Goal: Task Accomplishment & Management: Manage account settings

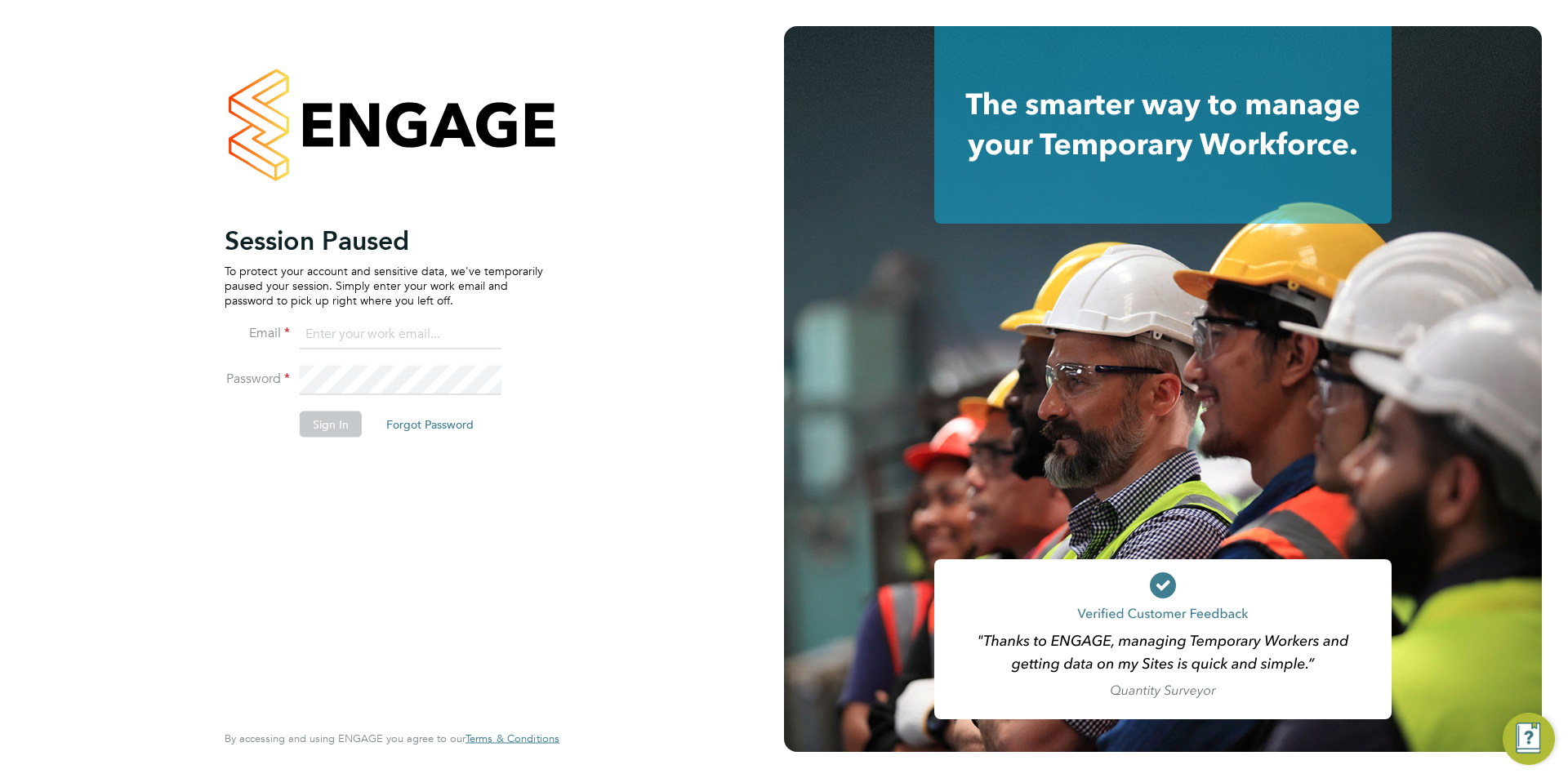
click at [357, 346] on input at bounding box center [400, 335] width 202 height 30
click at [379, 342] on input at bounding box center [400, 335] width 202 height 30
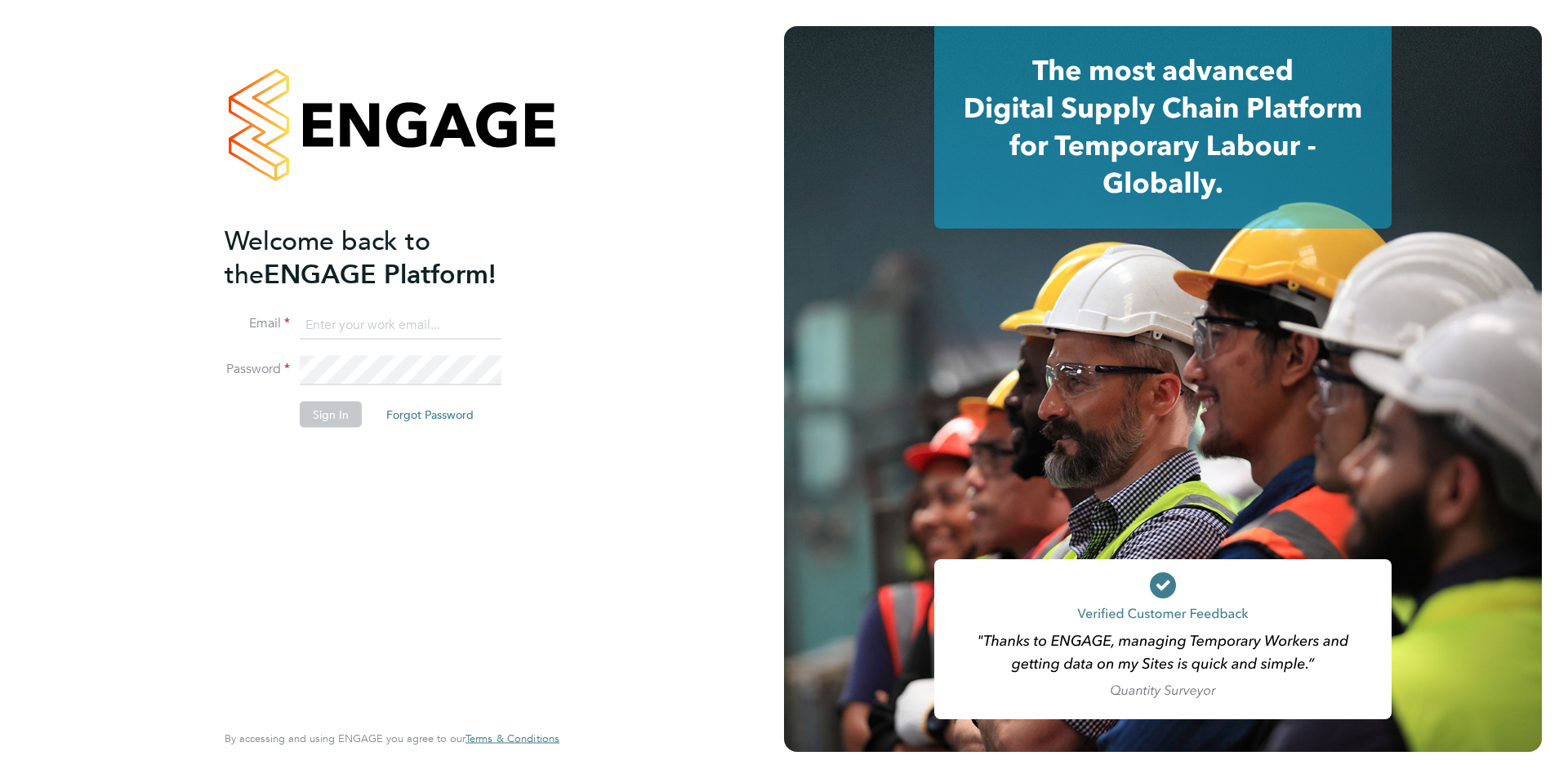
click at [408, 329] on input at bounding box center [400, 325] width 202 height 30
type input "supportuser1@engagetech.com"
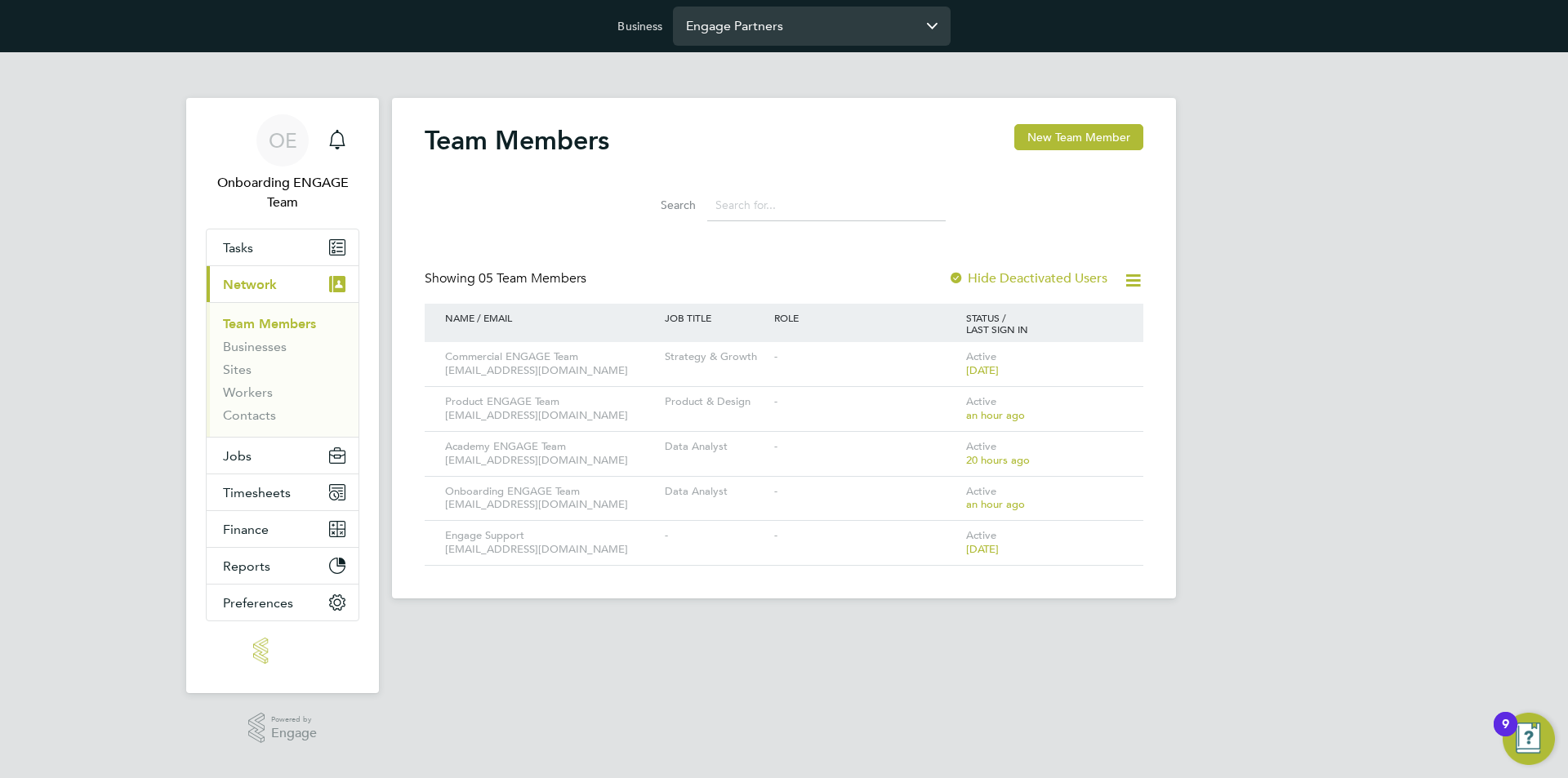
click at [804, 31] on input "Engage Partners" at bounding box center [812, 26] width 278 height 38
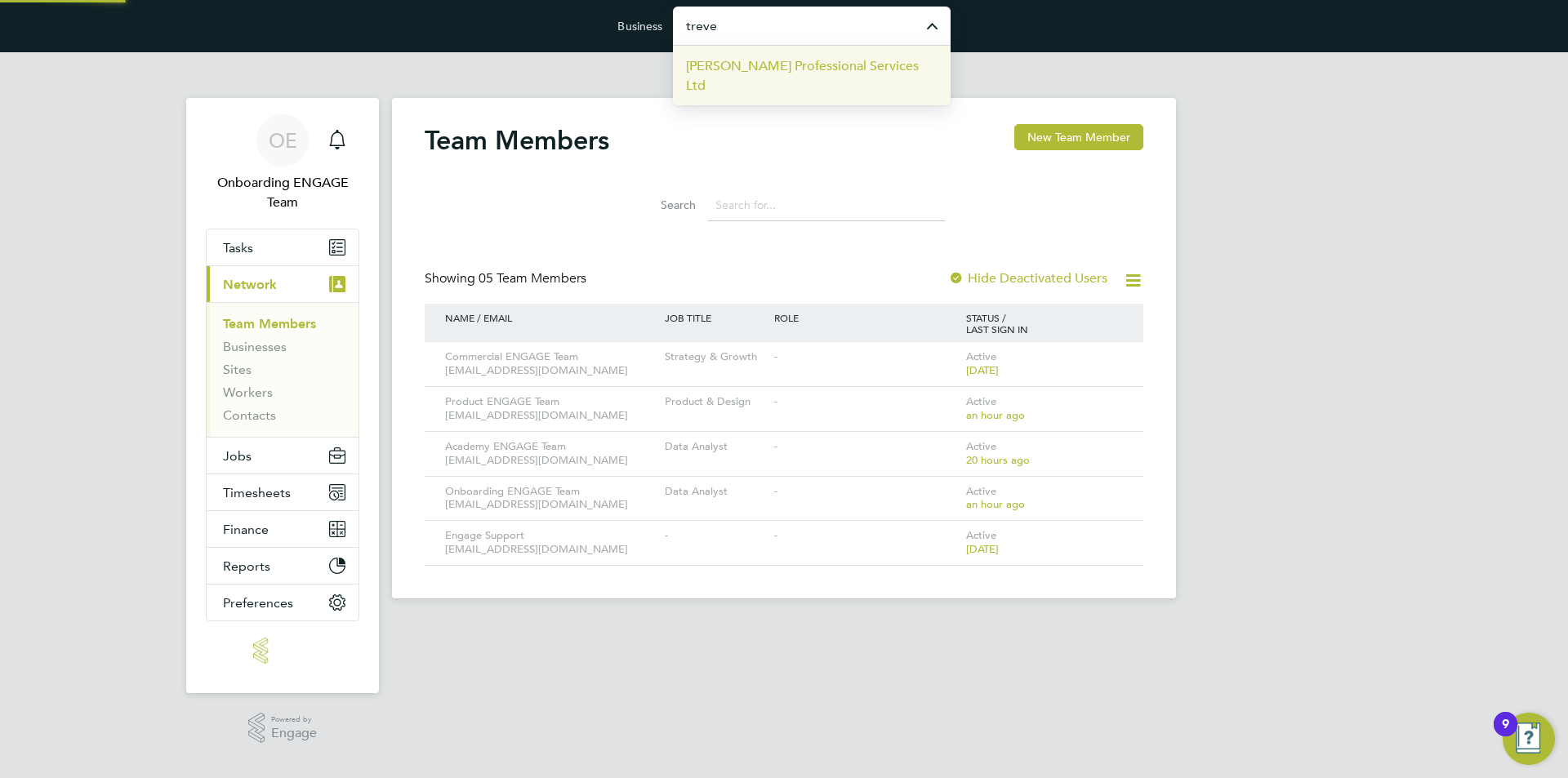
click at [798, 58] on span "Trevett Professional Services Ltd" at bounding box center [812, 76] width 252 height 39
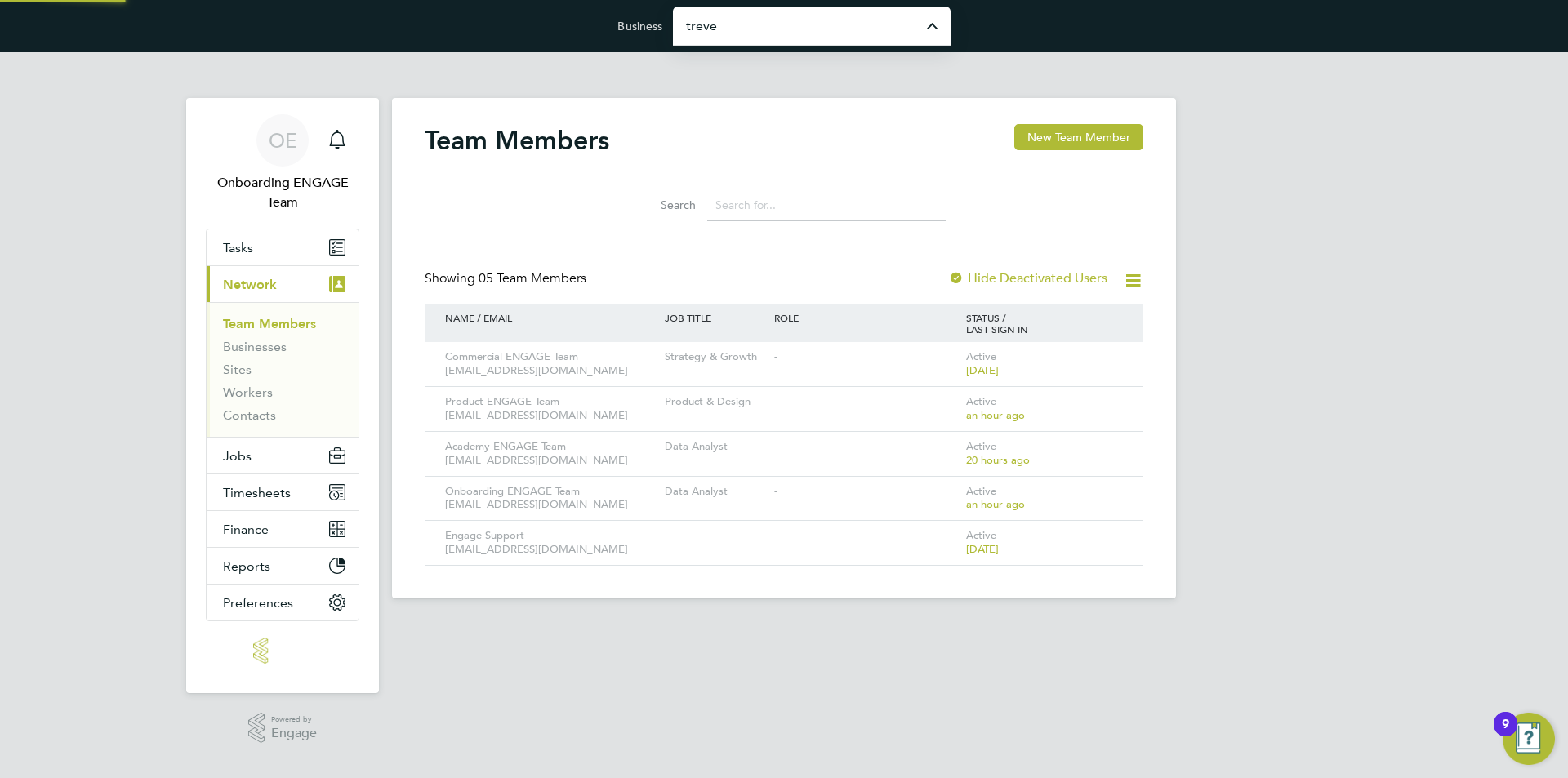
type input "Trevett Professional Services Ltd"
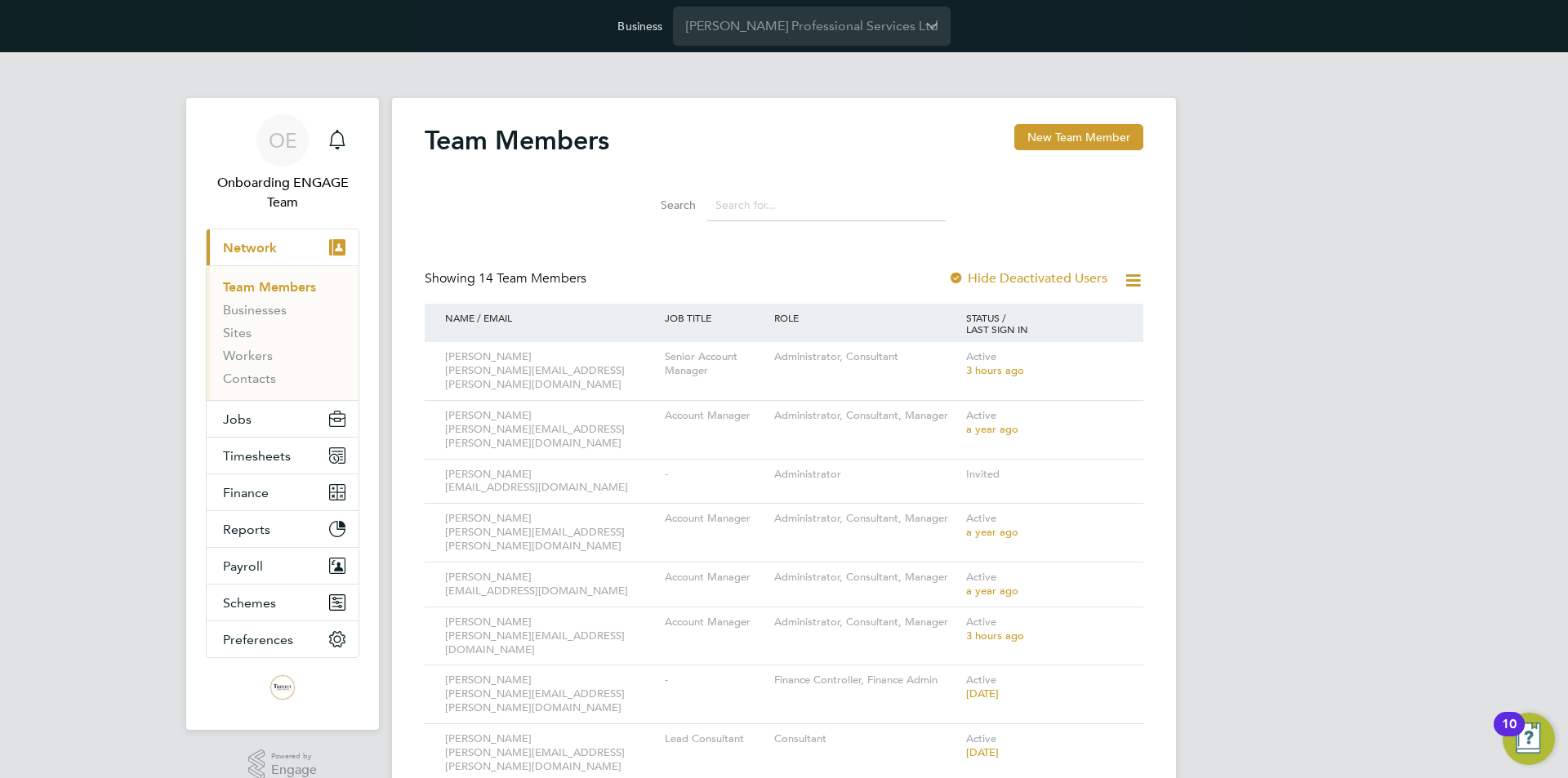
click at [873, 280] on div "Showing 14 Team Members Hide Deactivated Users" at bounding box center [784, 287] width 718 height 33
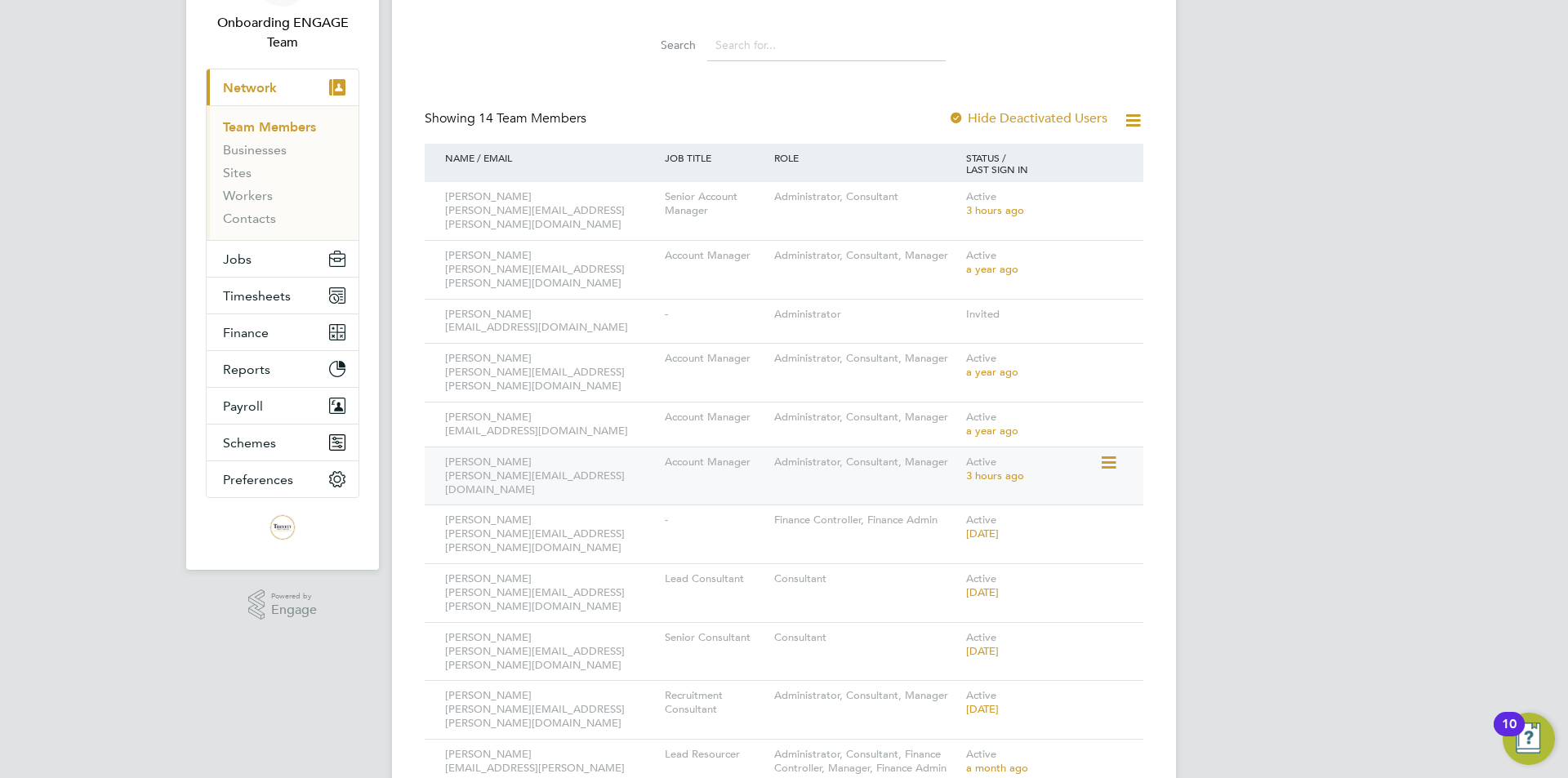
scroll to position [163, 0]
click at [1108, 450] on icon at bounding box center [1107, 460] width 16 height 20
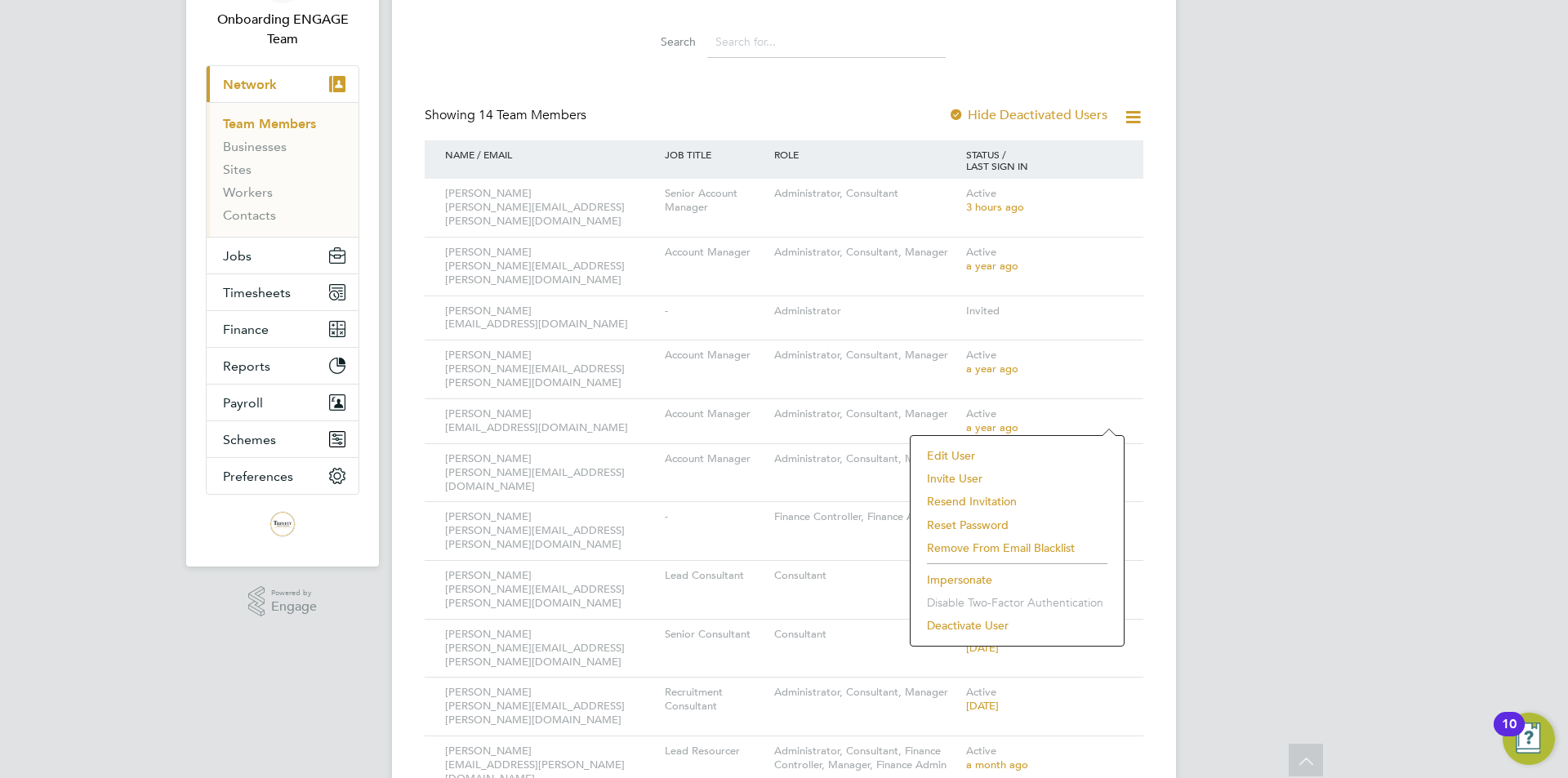
click at [960, 577] on li "Impersonate" at bounding box center [1016, 580] width 197 height 23
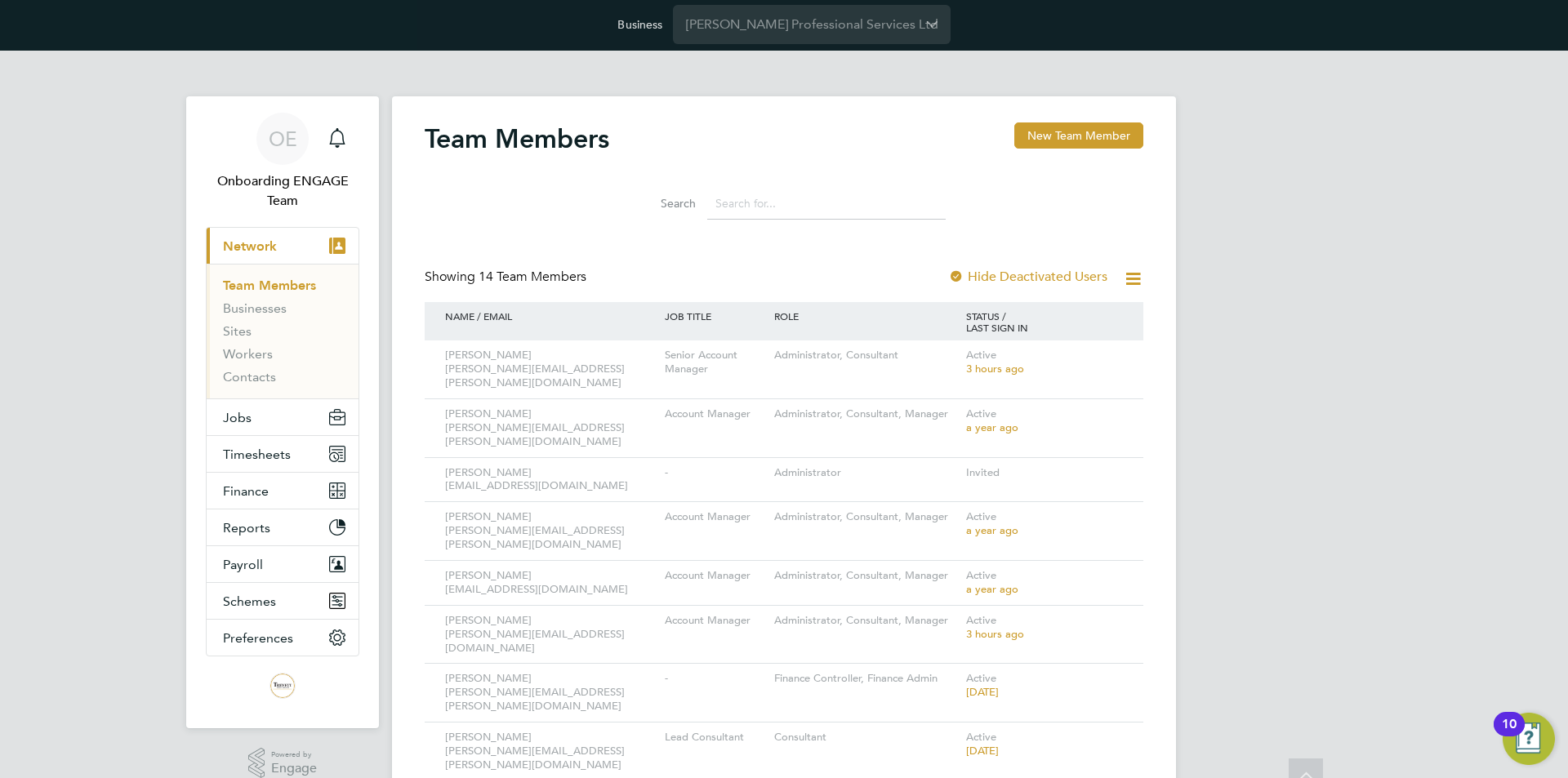
scroll to position [0, 0]
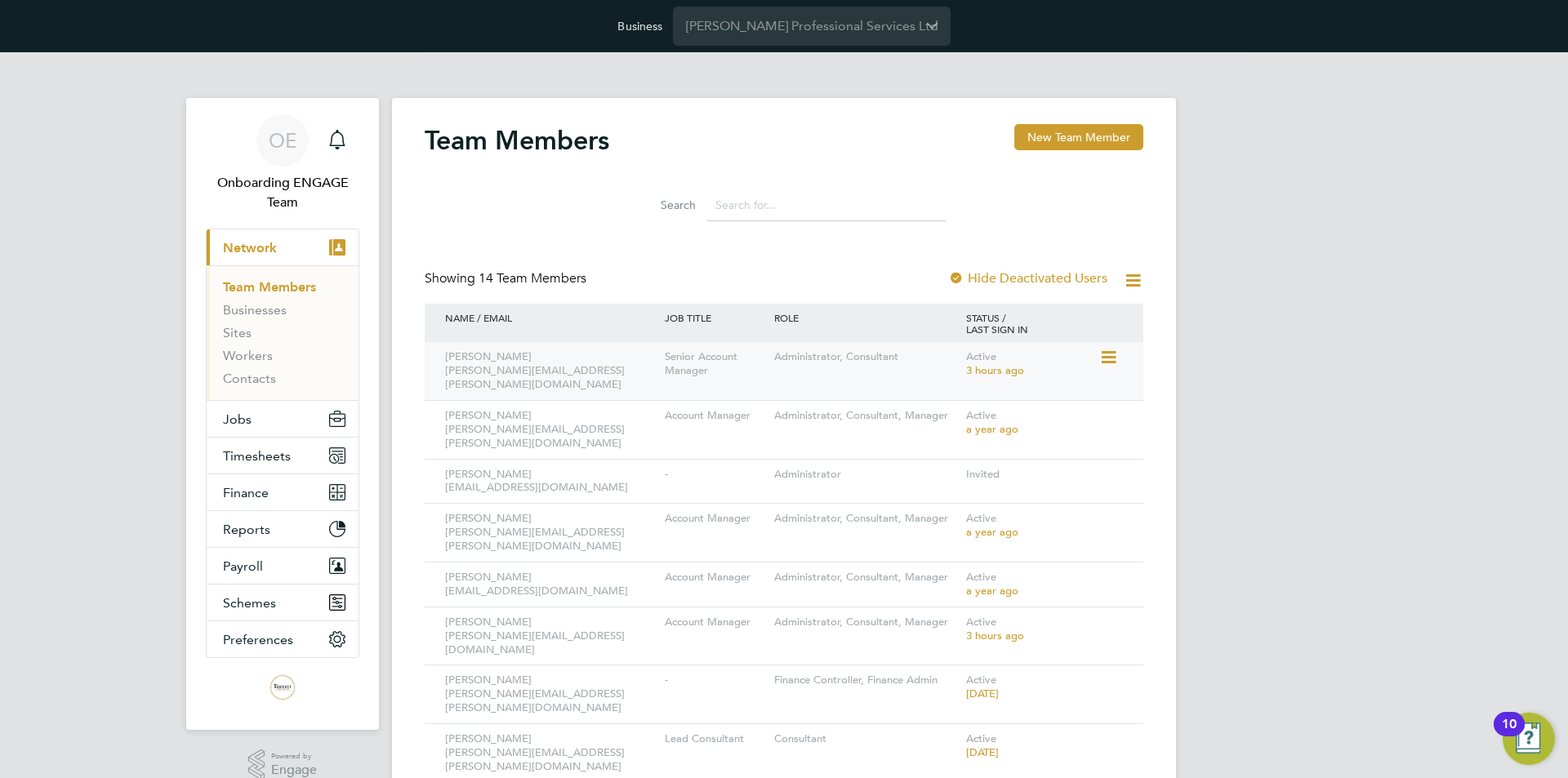
click at [1107, 358] on icon at bounding box center [1107, 358] width 16 height 20
click at [1309, 312] on div "OE Onboarding ENGAGE Team Notifications Applications: Current page: Network Tea…" at bounding box center [784, 615] width 1568 height 1127
click at [1358, 369] on div "OE Onboarding ENGAGE Team Notifications Applications: Current page: Network Tea…" at bounding box center [784, 615] width 1568 height 1127
click at [93, 623] on div "OE Onboarding ENGAGE Team Notifications Applications: Current page: Network Tea…" at bounding box center [784, 615] width 1568 height 1127
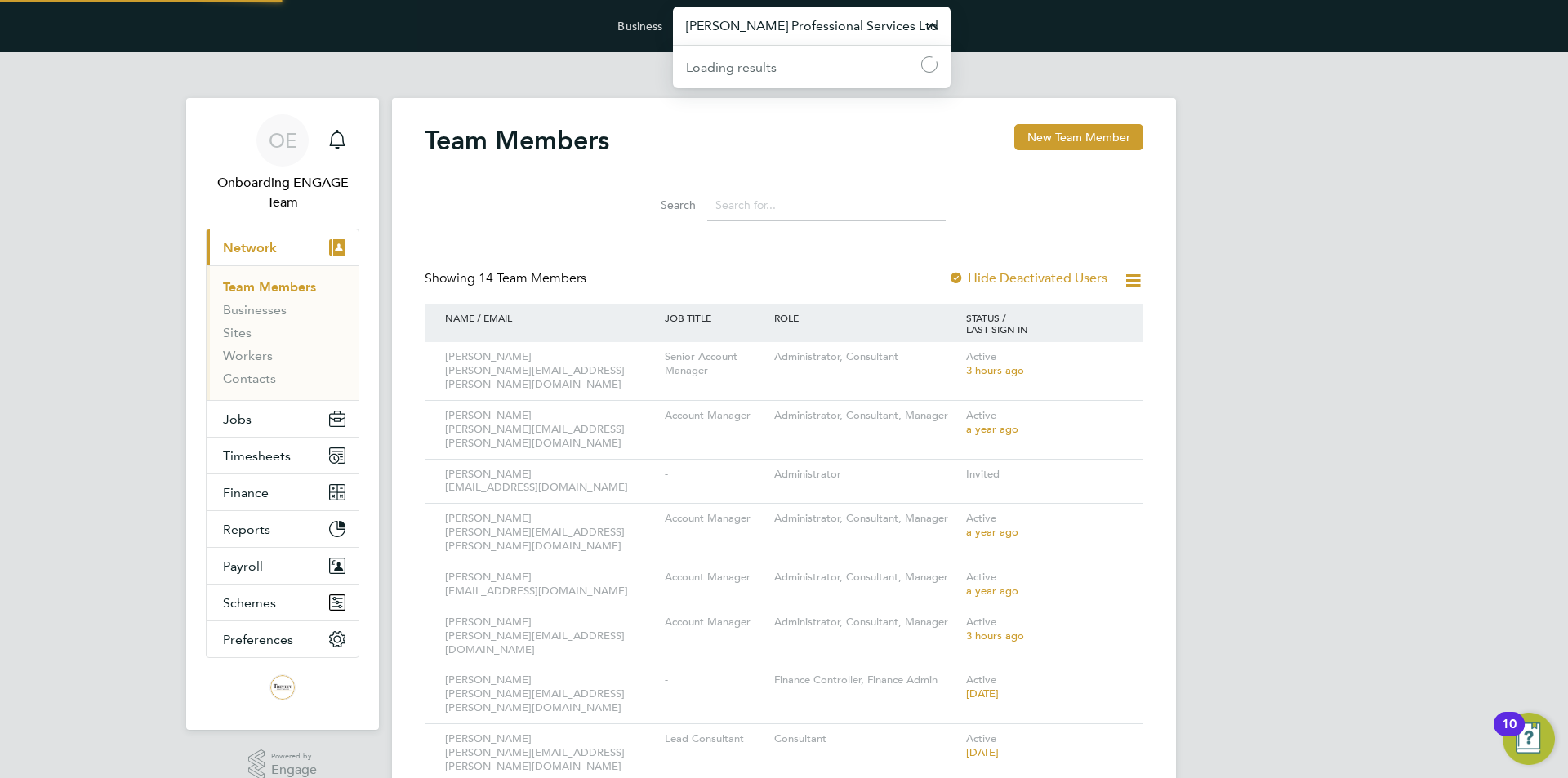
click at [885, 21] on input "Trevett Professional Services Ltd" at bounding box center [812, 26] width 278 height 38
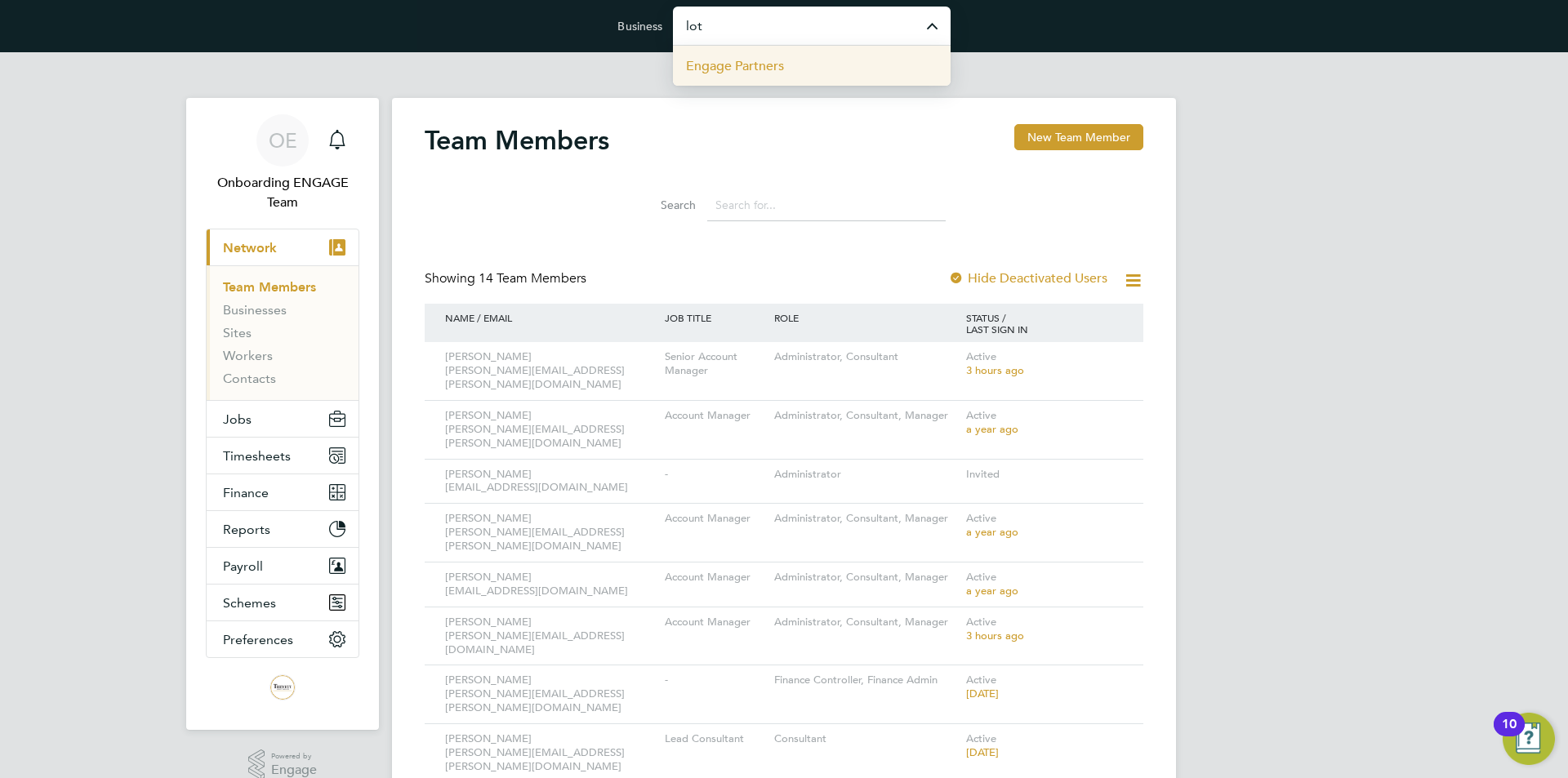
click at [837, 66] on li "Engage Partners" at bounding box center [812, 66] width 278 height 40
type input "Engage Partners"
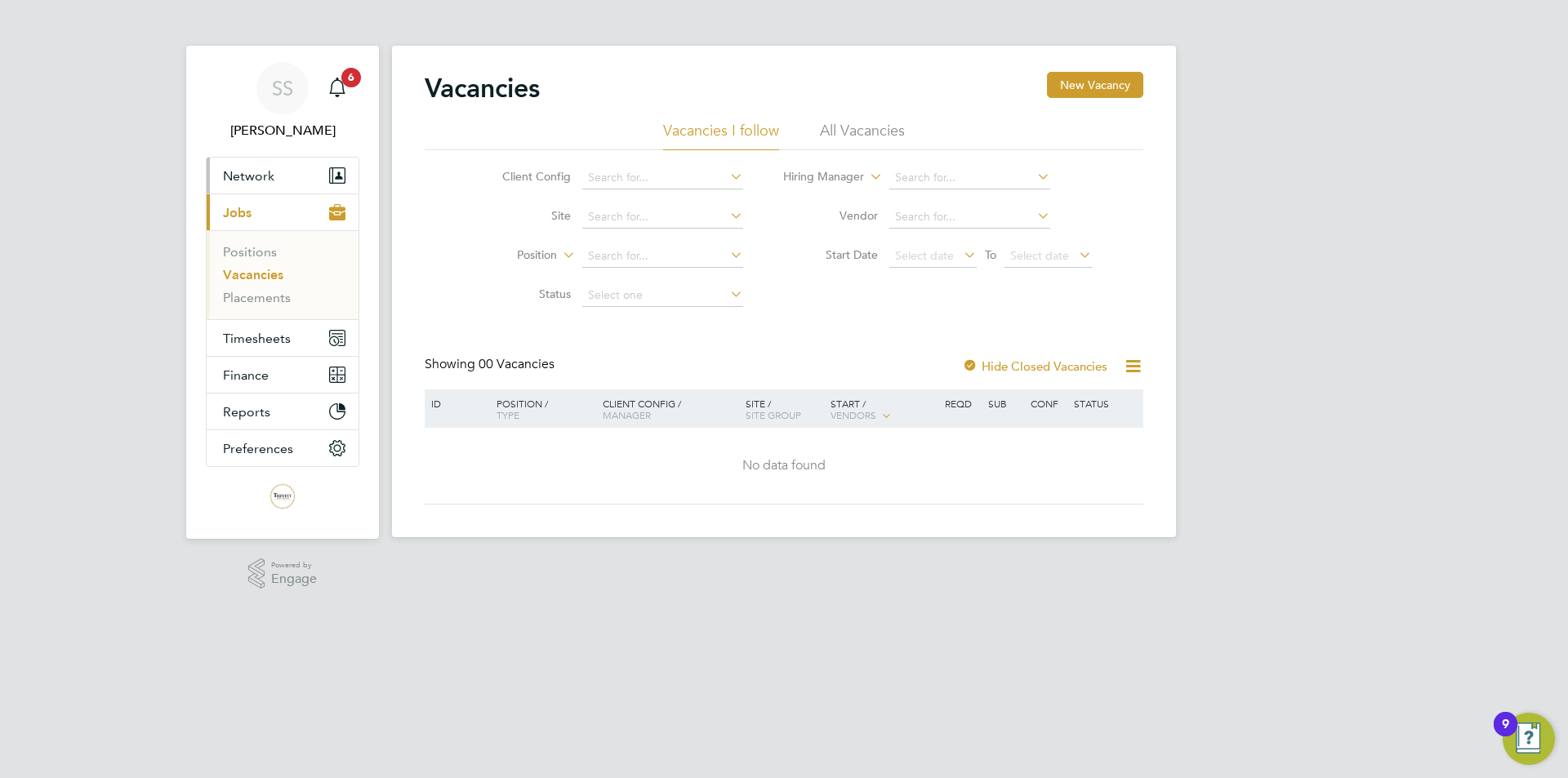
click at [270, 174] on span "Network" at bounding box center [249, 176] width 51 height 15
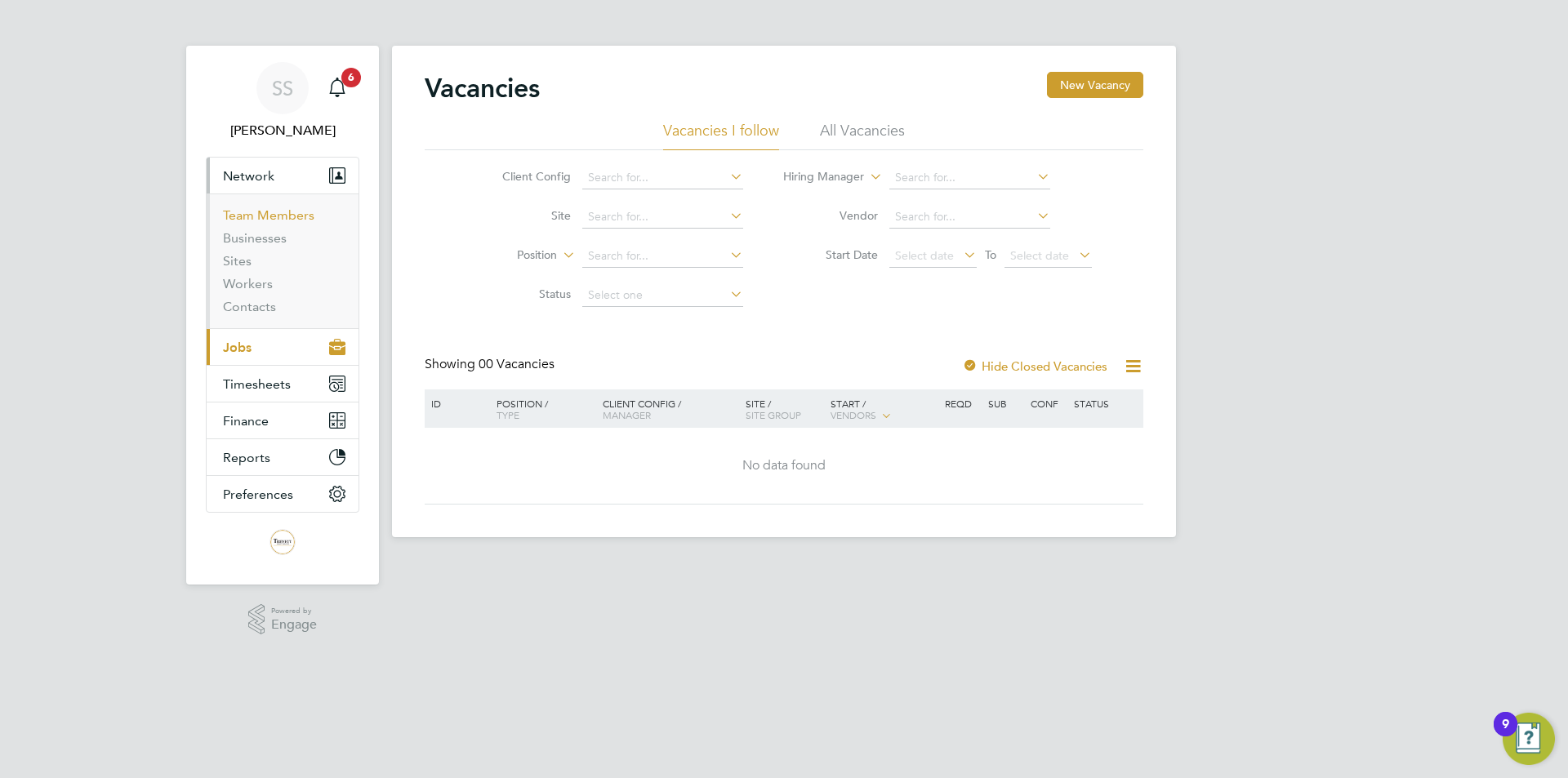
click at [255, 209] on link "Team Members" at bounding box center [268, 215] width 91 height 15
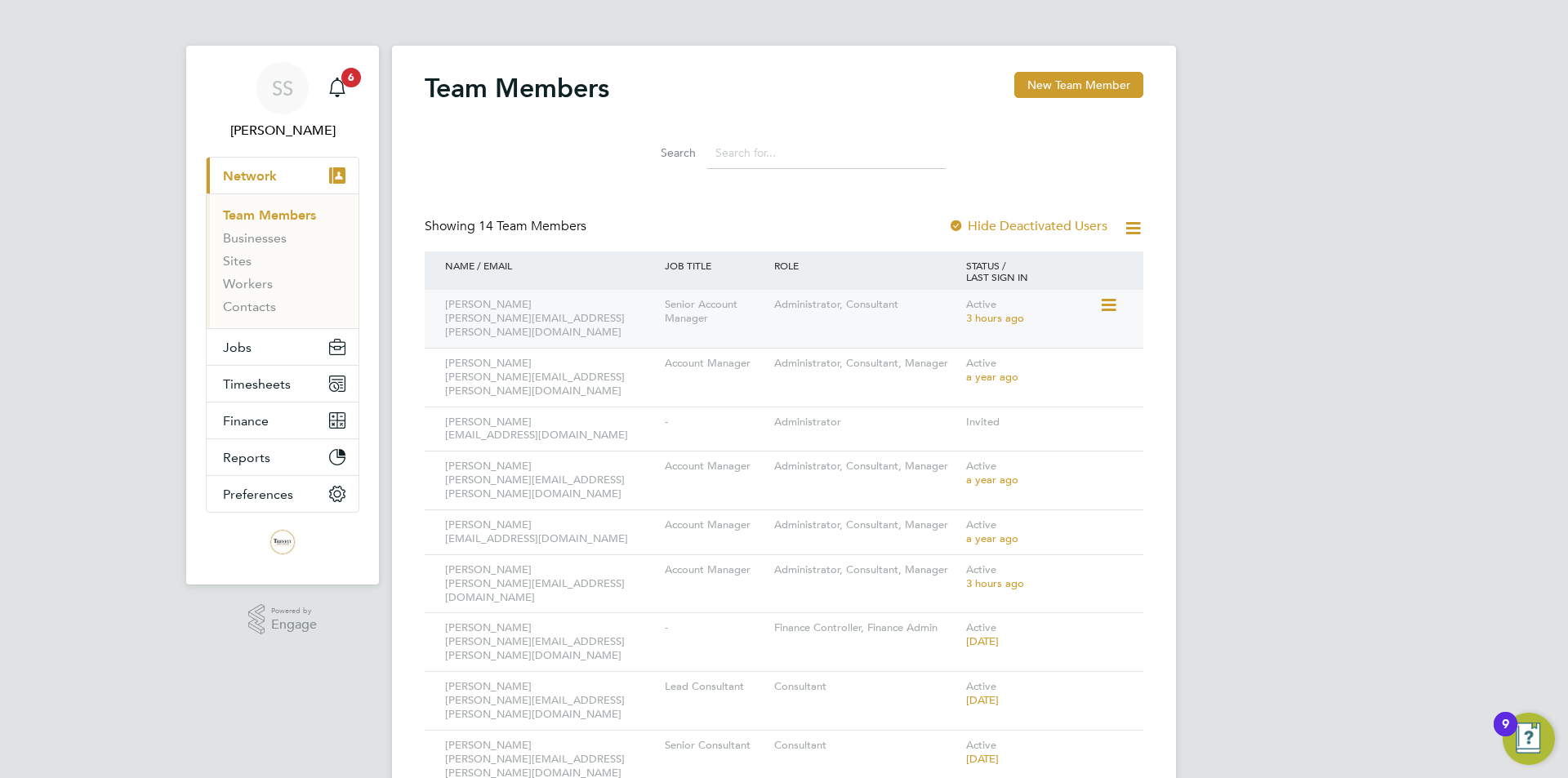
click at [1111, 301] on icon at bounding box center [1107, 305] width 16 height 20
click at [1331, 245] on div "SS Steve Shine Notifications 6 Applications: Current page: Network Team Members…" at bounding box center [784, 563] width 1568 height 1127
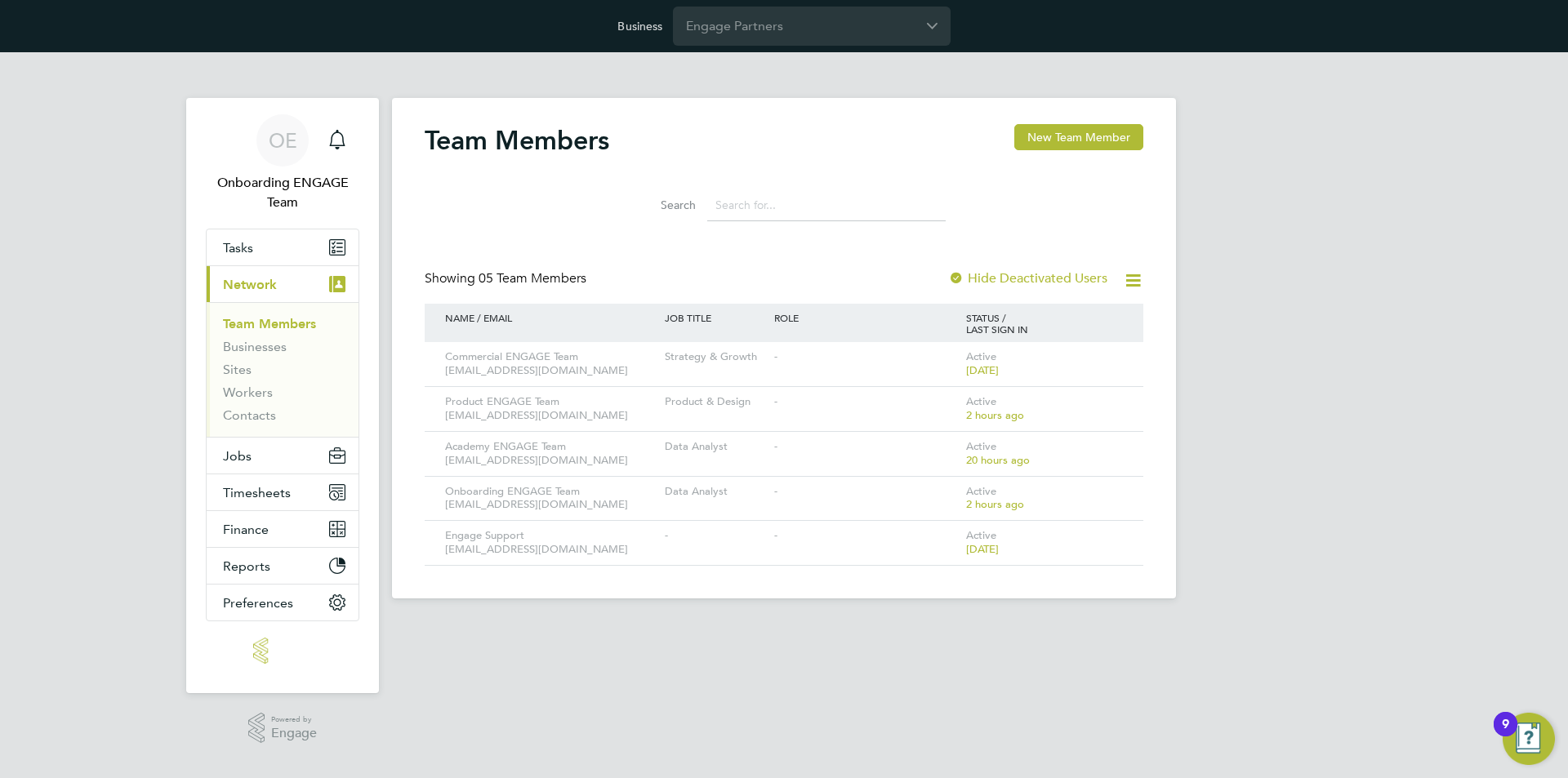
click at [1462, 221] on div "OE Onboarding ENGAGE Team Notifications Applications: Tasks Current page: Netwo…" at bounding box center [784, 338] width 1568 height 573
